Goal: Find specific page/section: Find specific page/section

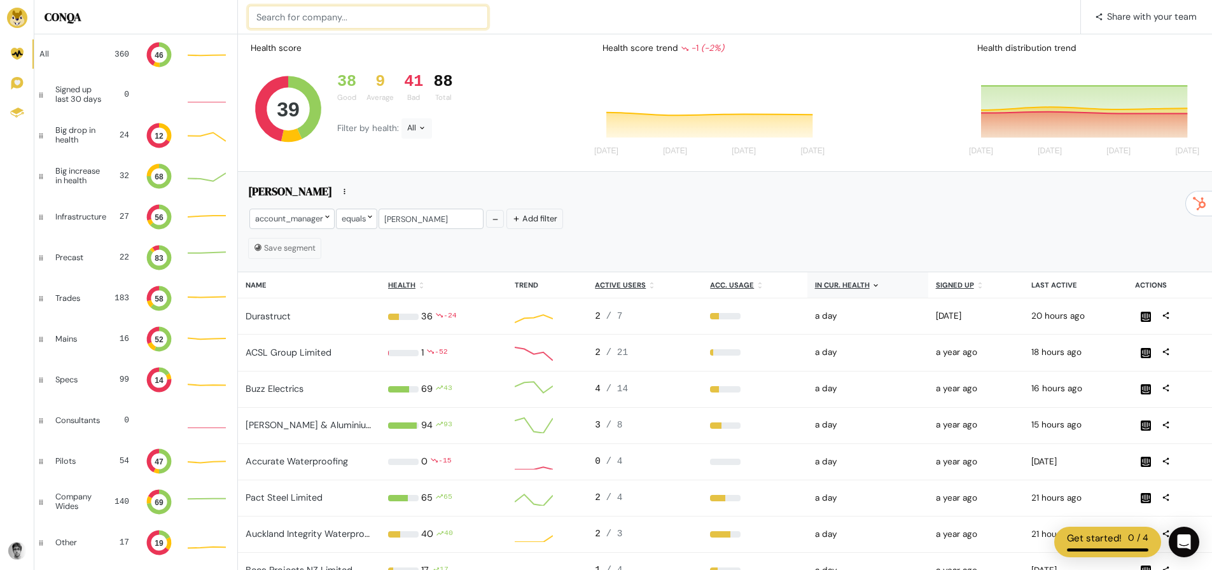
click at [347, 22] on input at bounding box center [368, 17] width 240 height 23
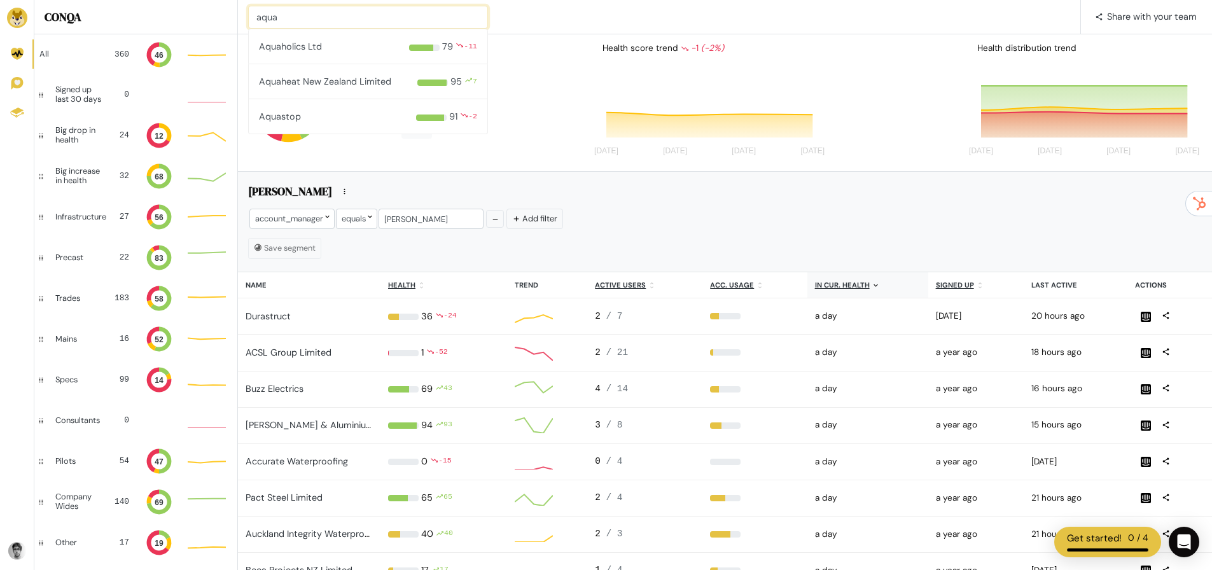
type input "aqua"
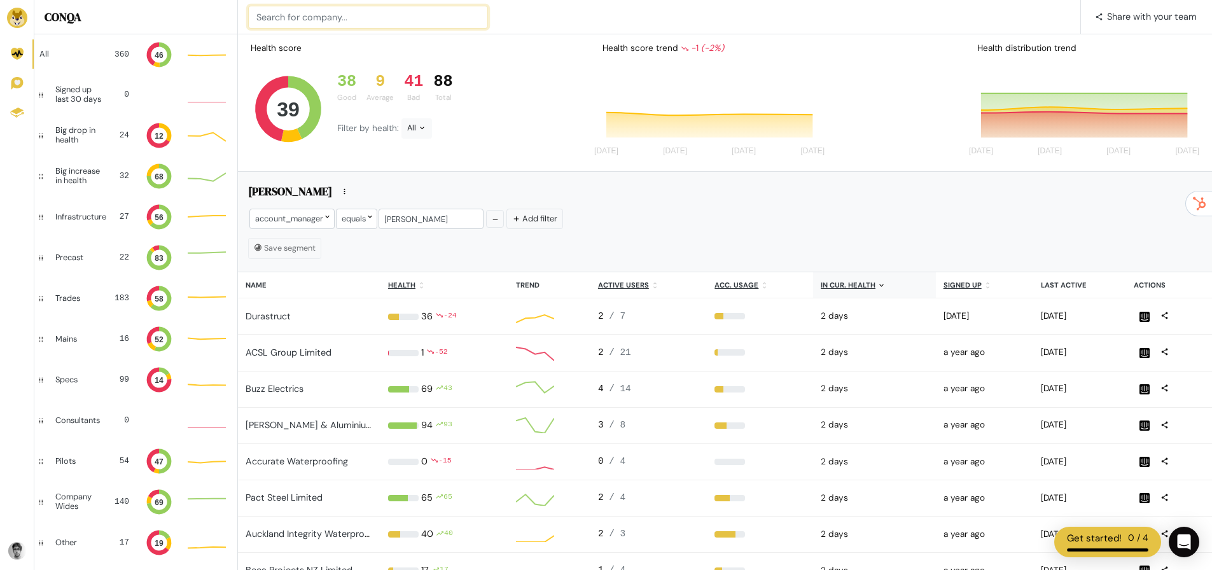
click at [323, 14] on input at bounding box center [368, 17] width 240 height 23
type input "devel"
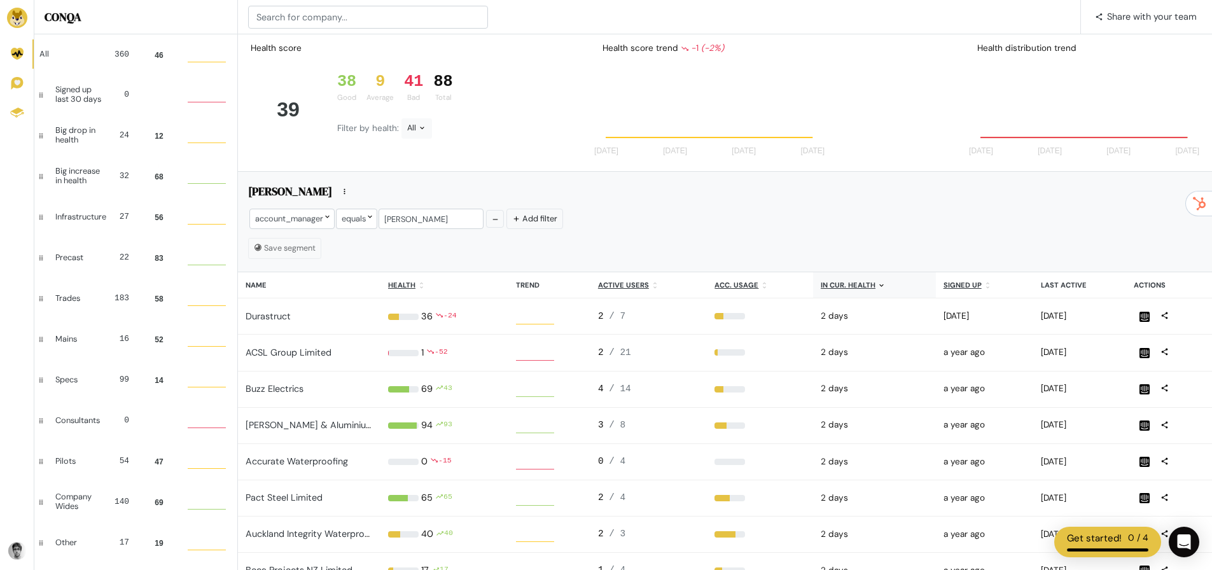
scroll to position [25, 29]
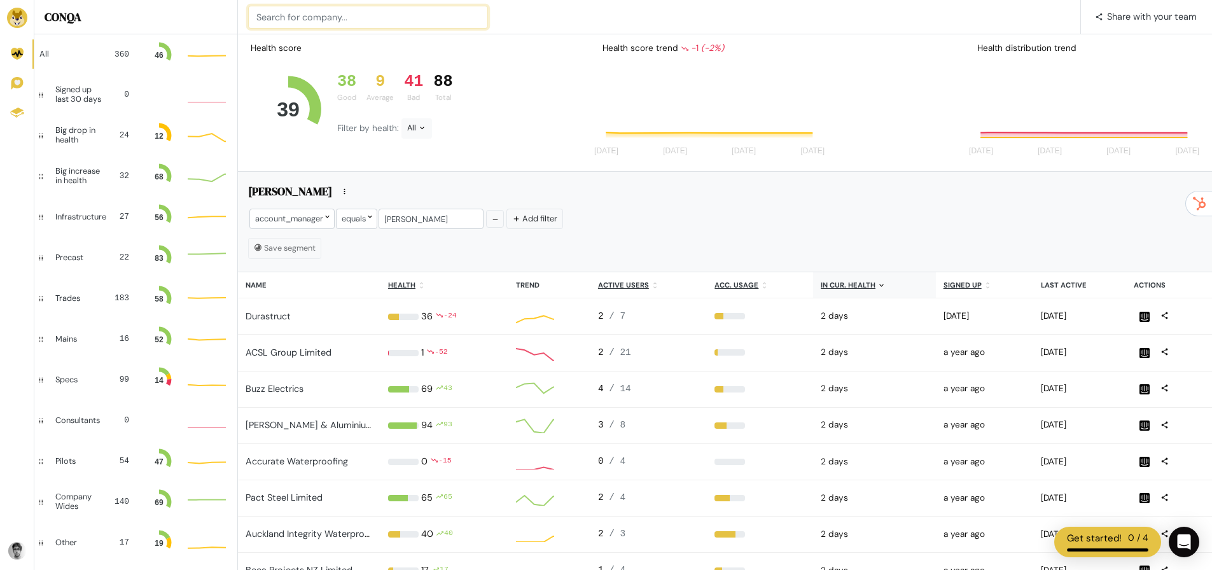
click at [311, 18] on input at bounding box center [368, 17] width 240 height 23
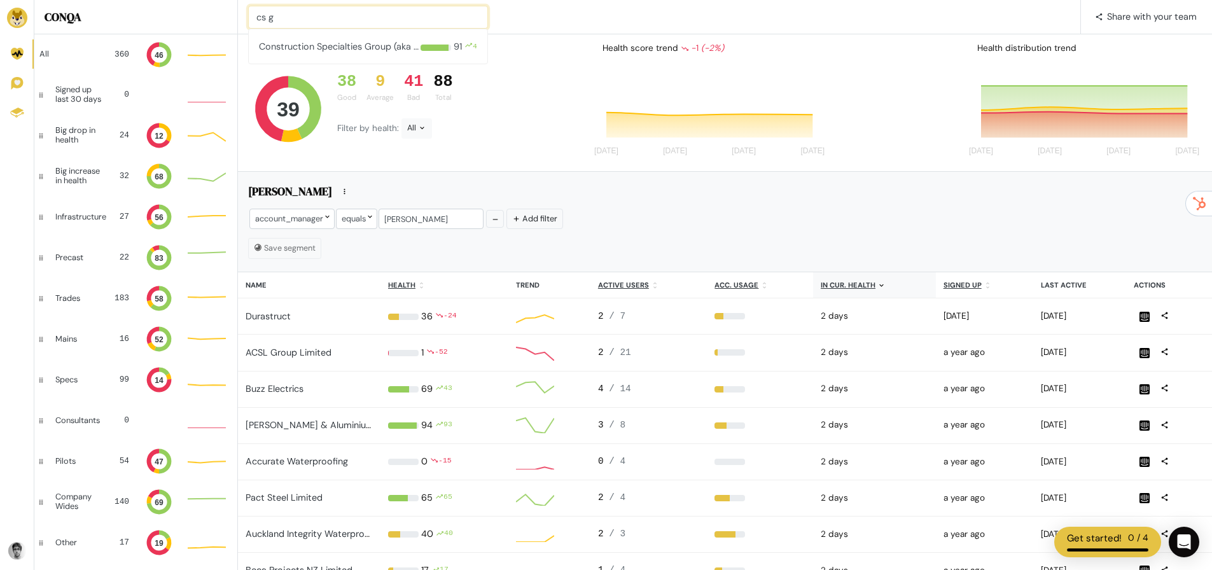
type input "cs g"
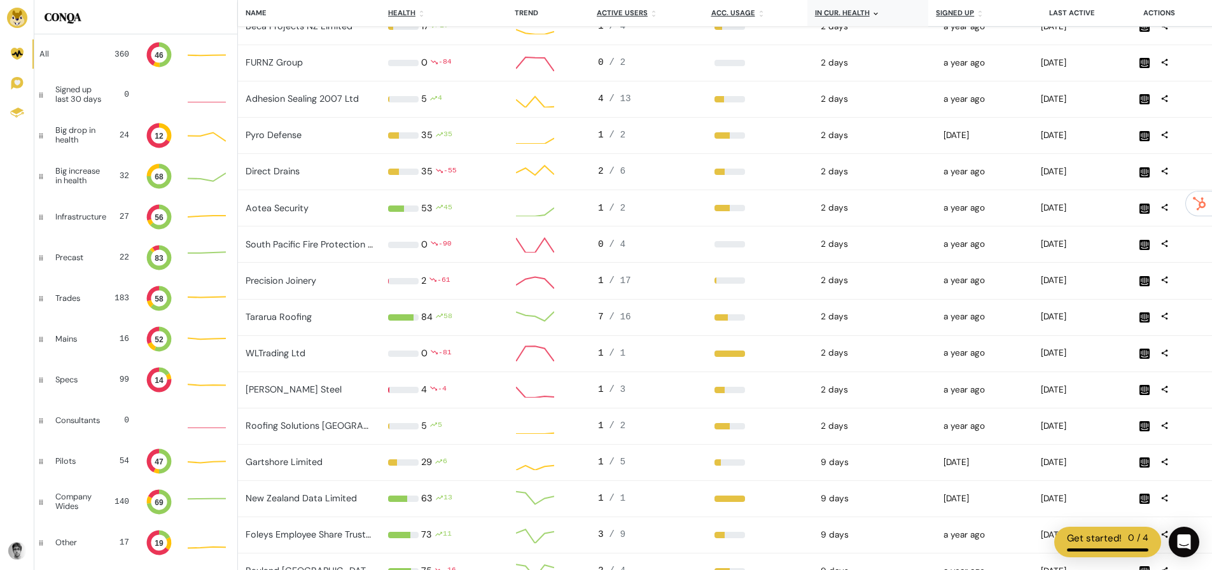
scroll to position [541, 0]
